Goal: Check status: Verify the current state of an ongoing process or item

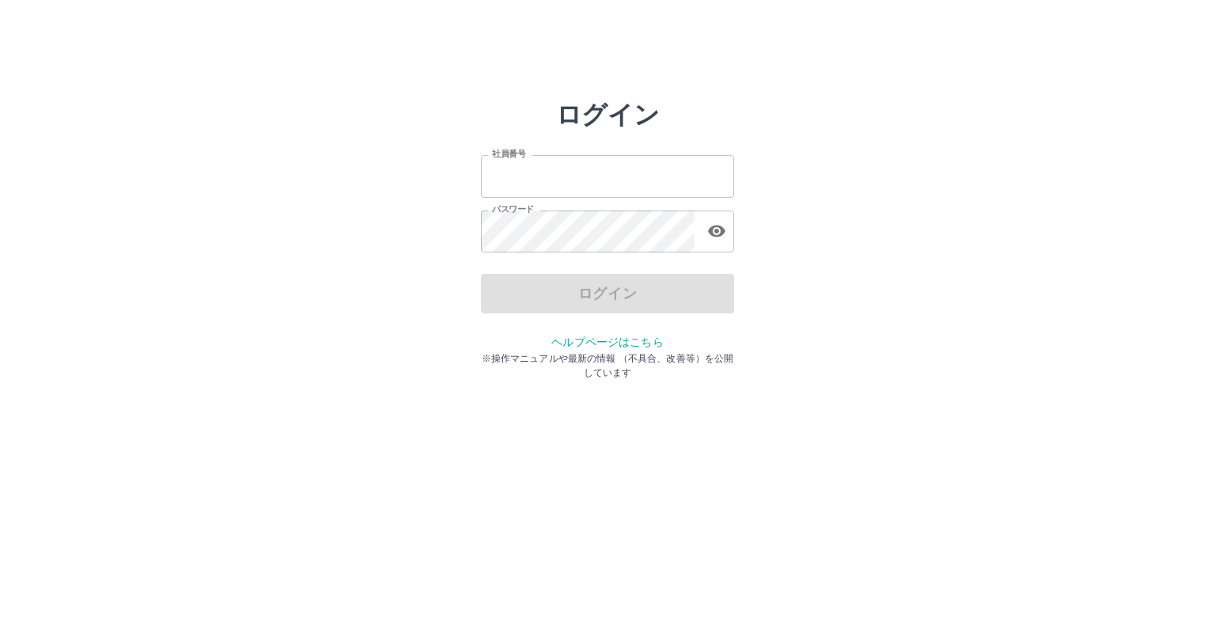
type input "*******"
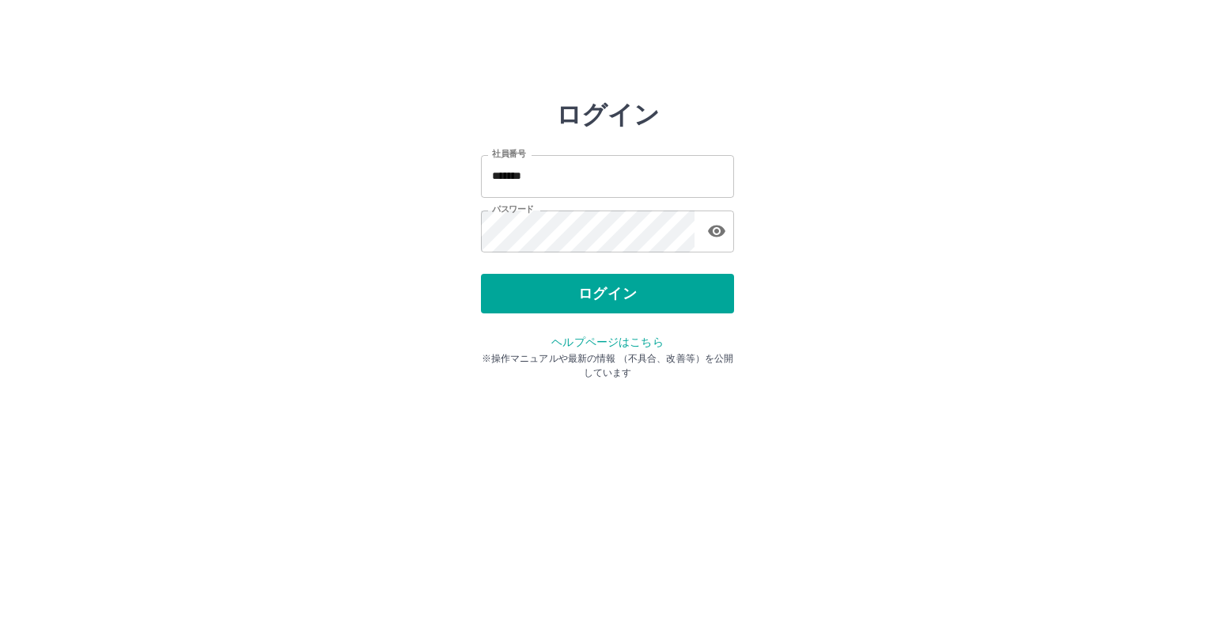
click at [603, 287] on div "ログイン" at bounding box center [607, 294] width 253 height 40
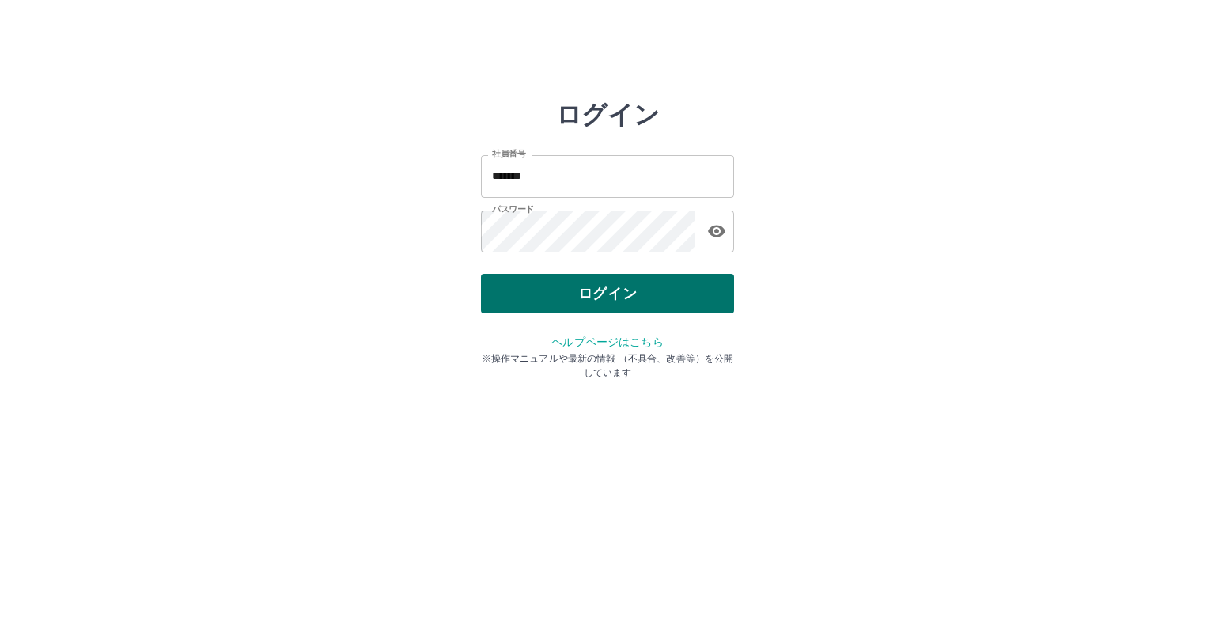
click at [604, 287] on button "ログイン" at bounding box center [607, 294] width 253 height 40
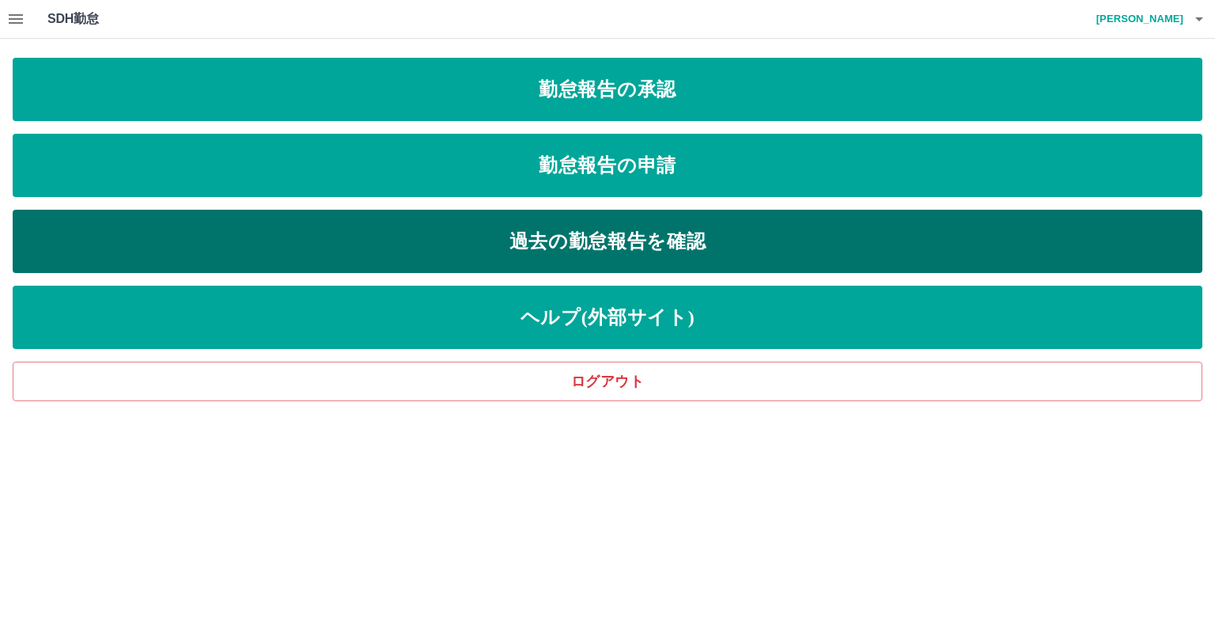
click at [608, 240] on link "過去の勤怠報告を確認" at bounding box center [608, 241] width 1190 height 63
